Goal: Find contact information: Find contact information

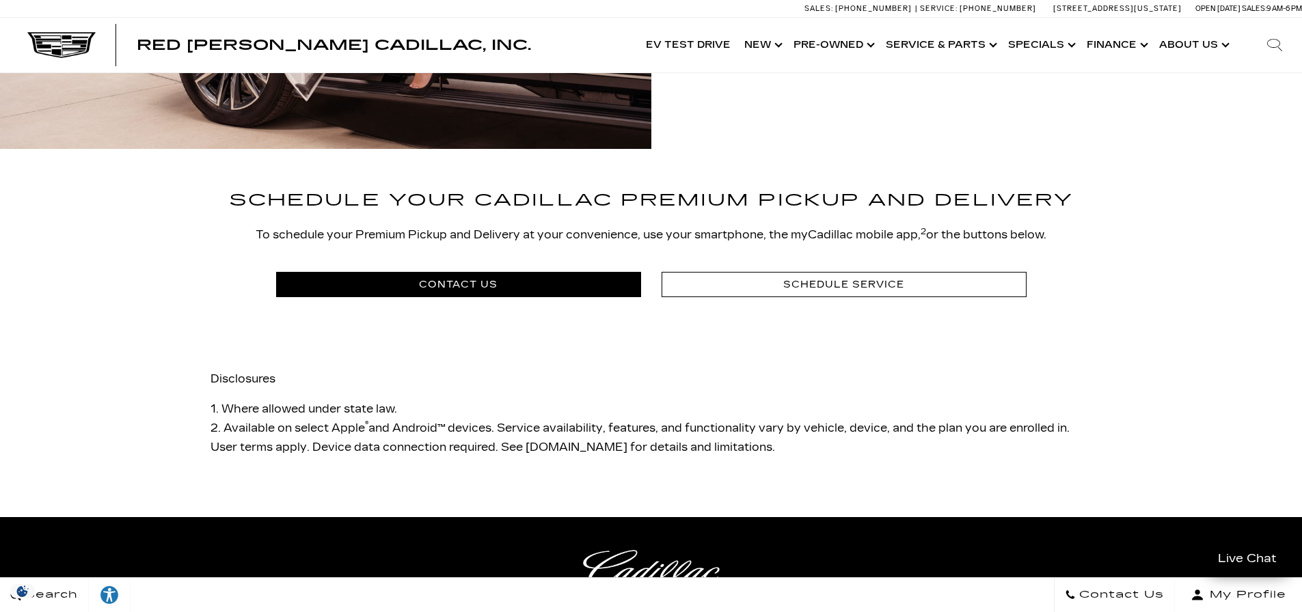
click at [502, 272] on link "CONTACT US" at bounding box center [458, 284] width 365 height 25
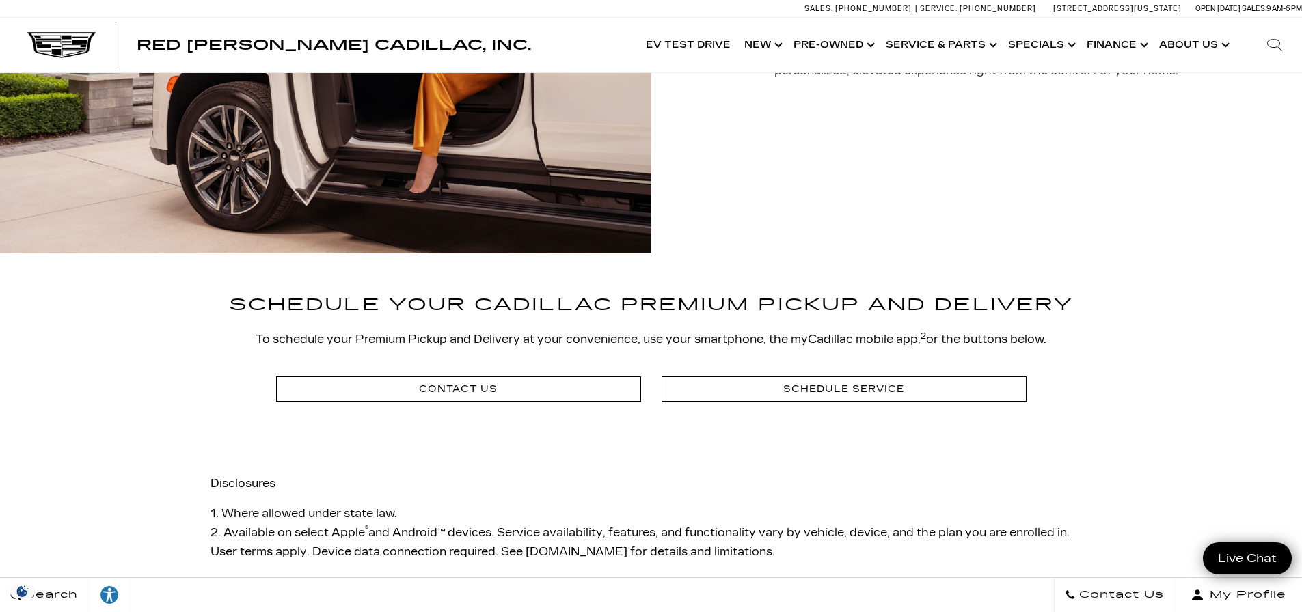
scroll to position [2461, 0]
